Goal: Task Accomplishment & Management: Use online tool/utility

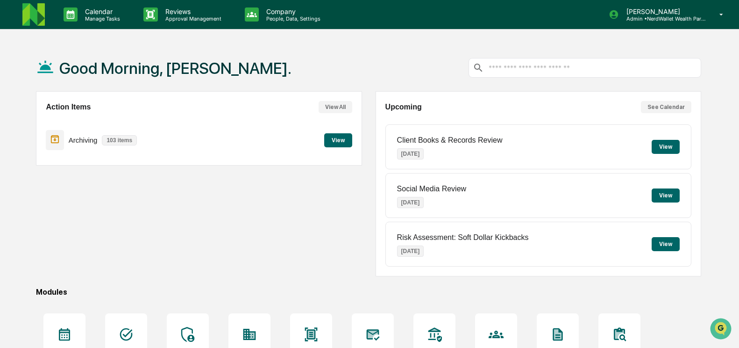
scroll to position [105, 0]
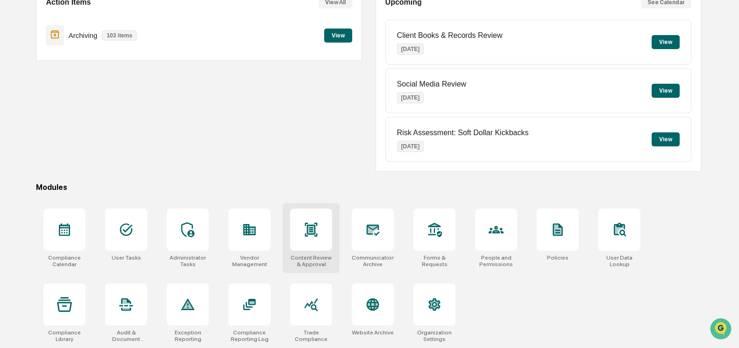
click at [317, 215] on div at bounding box center [311, 229] width 42 height 42
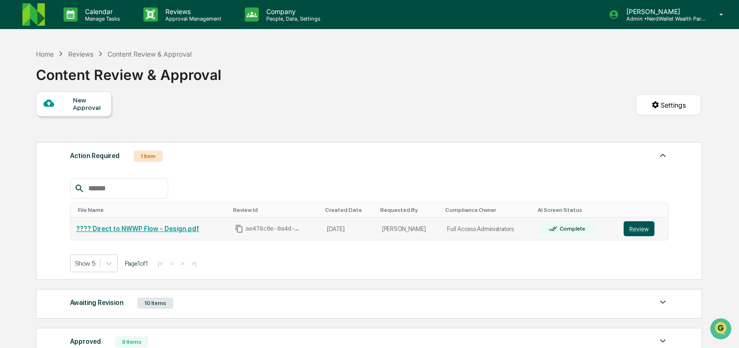
click at [637, 232] on button "Review" at bounding box center [639, 228] width 31 height 15
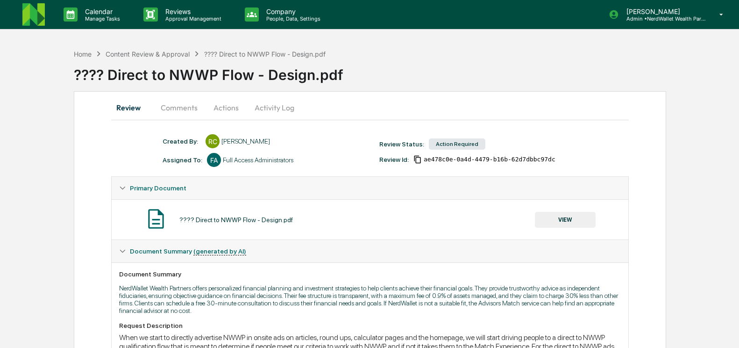
click at [185, 104] on button "Comments" at bounding box center [179, 107] width 52 height 22
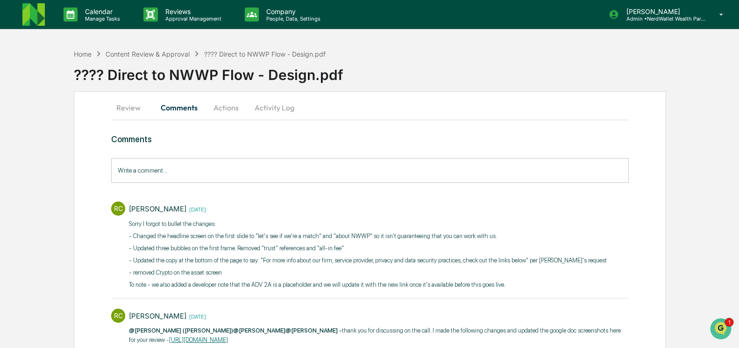
scroll to position [39, 0]
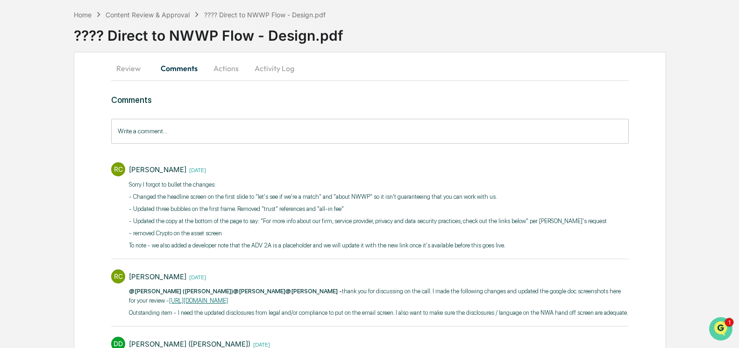
click at [721, 327] on img "Open customer support" at bounding box center [720, 328] width 23 height 19
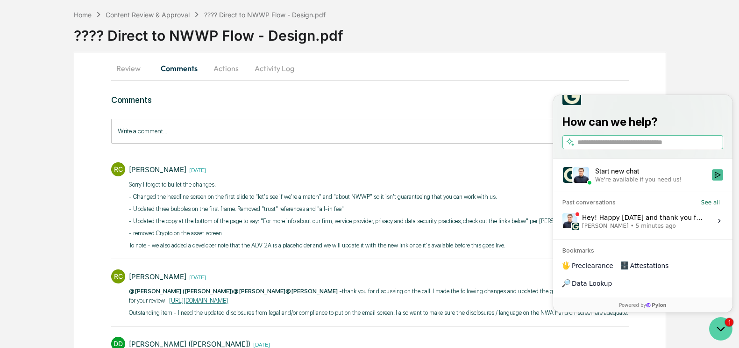
click at [721, 327] on icon "Open customer support" at bounding box center [720, 328] width 23 height 23
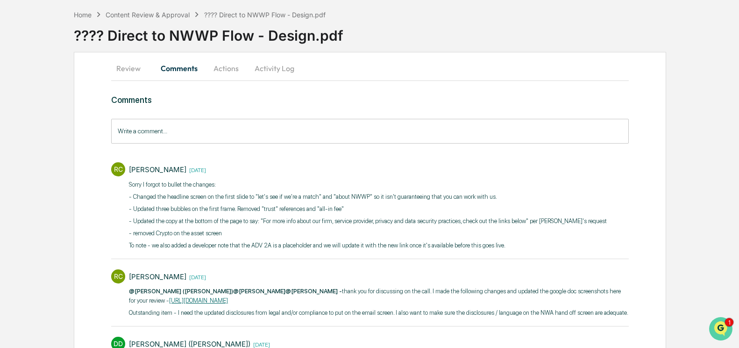
click at [711, 332] on icon "Open customer support" at bounding box center [720, 339] width 23 height 23
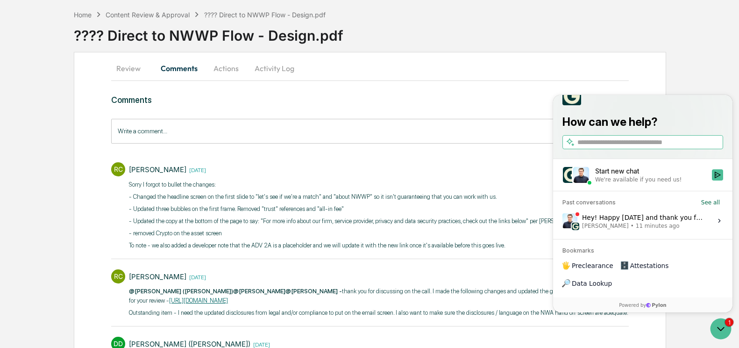
click at [636, 229] on span "11 minutes ago" at bounding box center [658, 225] width 44 height 7
click at [562, 221] on button "View issue" at bounding box center [562, 220] width 0 height 0
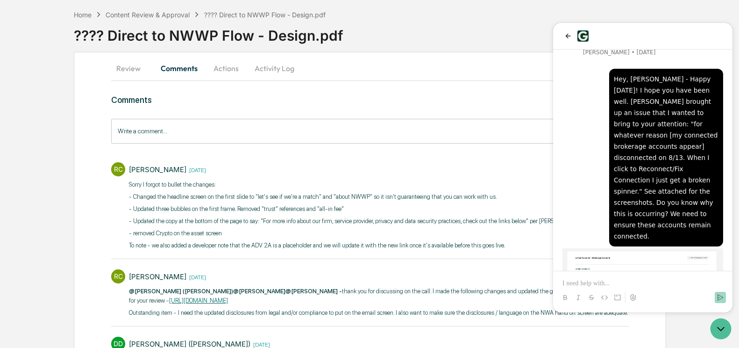
scroll to position [6030, 0]
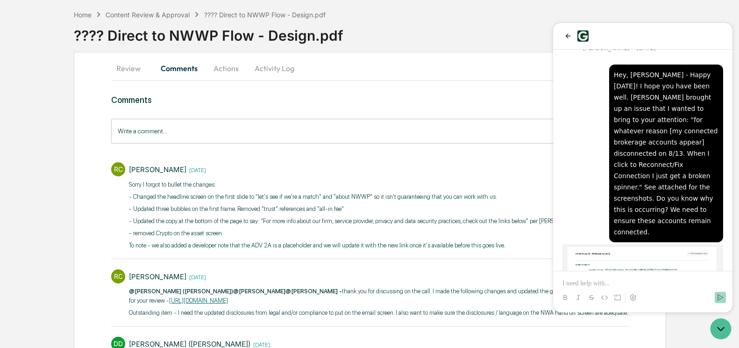
click at [633, 280] on p at bounding box center [642, 282] width 161 height 9
